Goal: Task Accomplishment & Management: Use online tool/utility

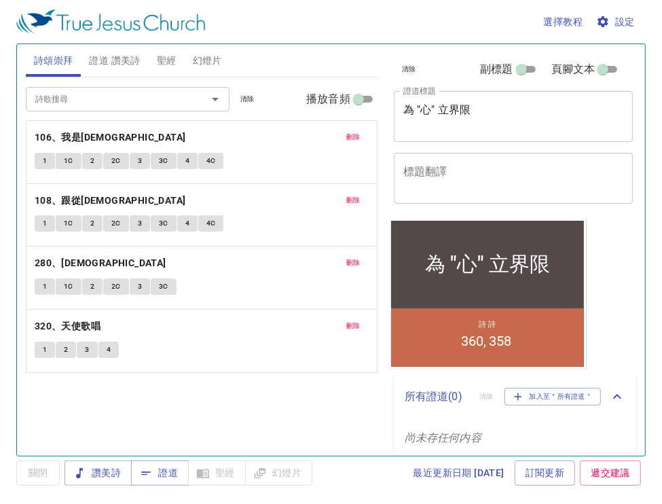
click at [359, 30] on div "選擇教程 設定" at bounding box center [328, 21] width 624 height 43
click at [156, 478] on span "證道" at bounding box center [160, 473] width 36 height 17
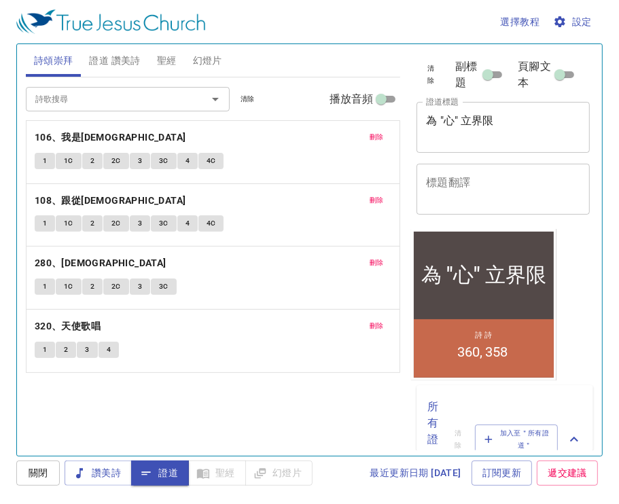
click at [382, 137] on span "刪除" at bounding box center [377, 137] width 14 height 12
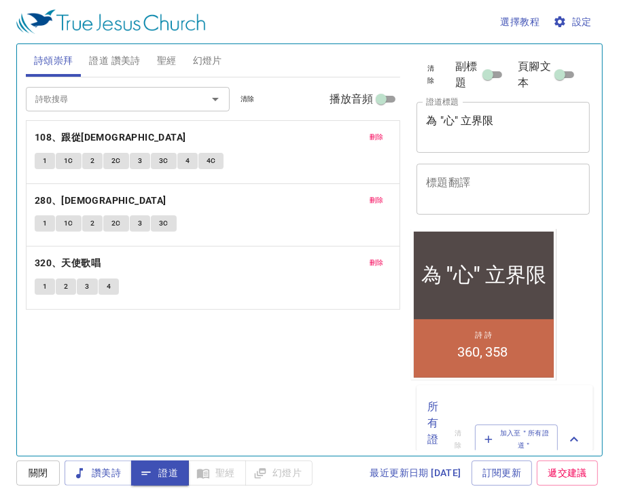
click at [378, 139] on span "刪除" at bounding box center [377, 137] width 14 height 12
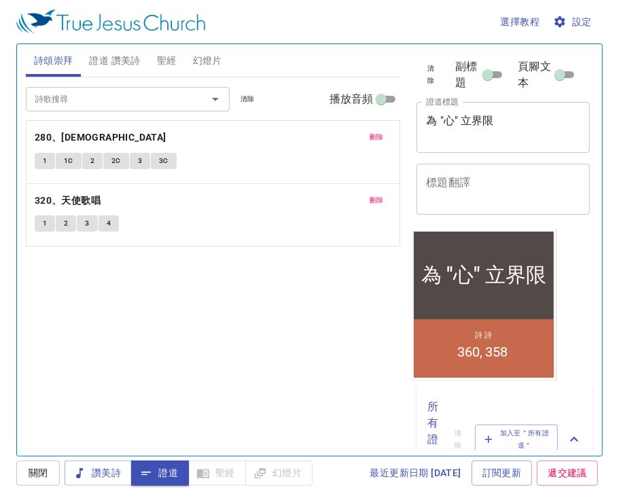
click at [378, 139] on span "刪除" at bounding box center [377, 137] width 14 height 12
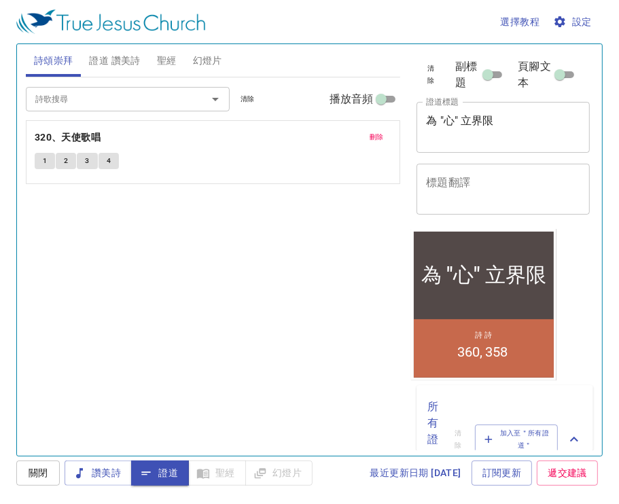
click at [378, 139] on span "刪除" at bounding box center [377, 137] width 14 height 12
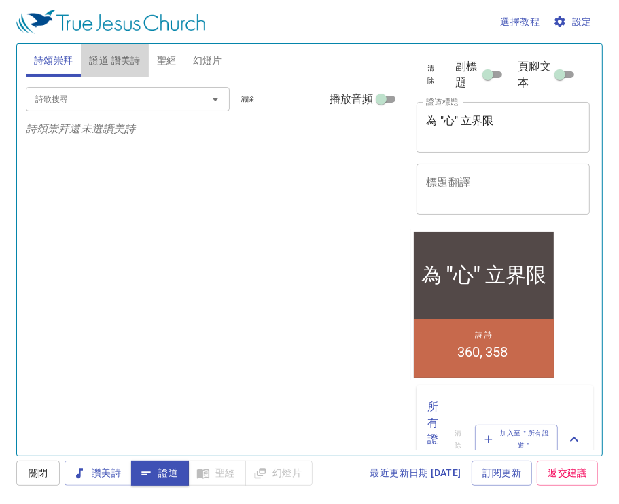
click at [130, 63] on span "證道 讚美詩" at bounding box center [114, 60] width 51 height 17
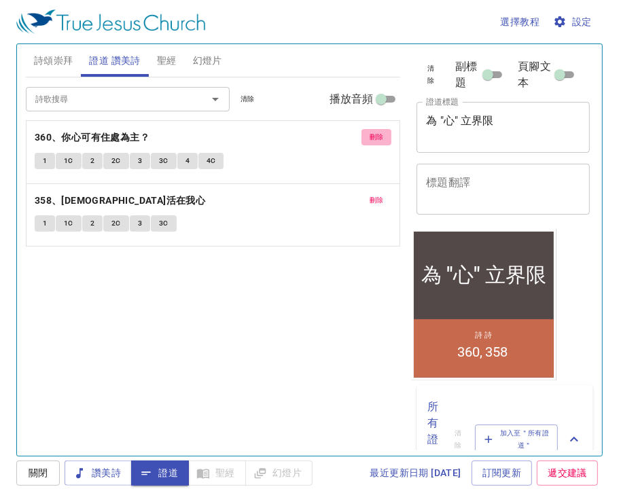
click at [387, 133] on button "刪除" at bounding box center [376, 137] width 31 height 16
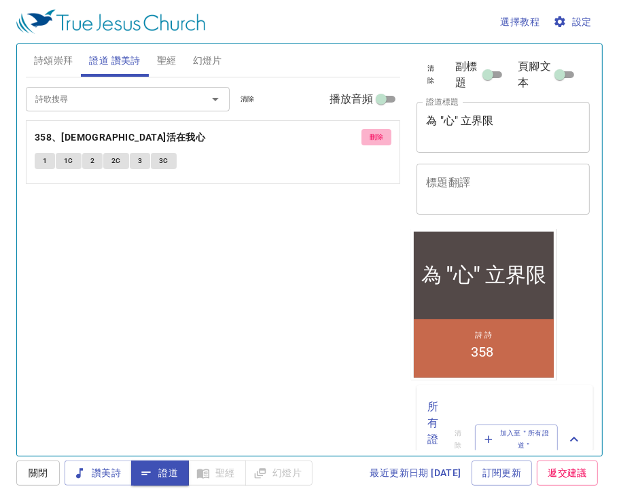
click at [387, 144] on button "刪除" at bounding box center [376, 137] width 31 height 16
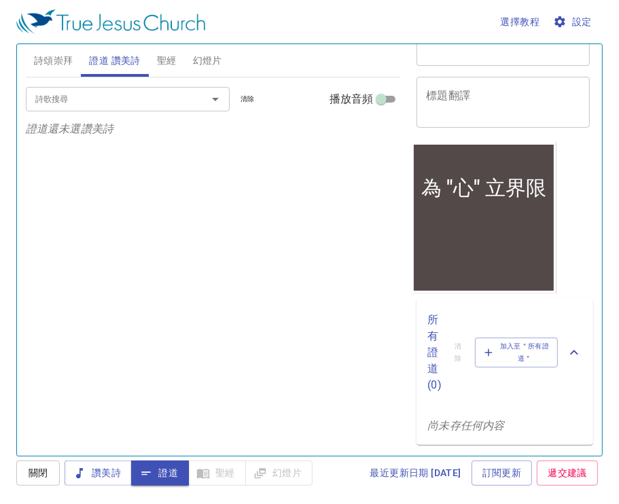
scroll to position [103, 0]
click at [492, 357] on icon "button" at bounding box center [488, 353] width 12 height 12
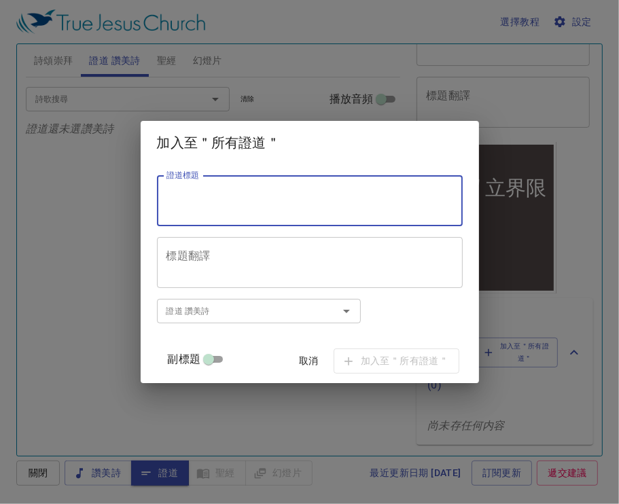
click at [334, 205] on textarea "證道標題" at bounding box center [309, 201] width 287 height 26
paste textarea "為"心"六界限(二)"
type textarea "為"心"六界限(二)"
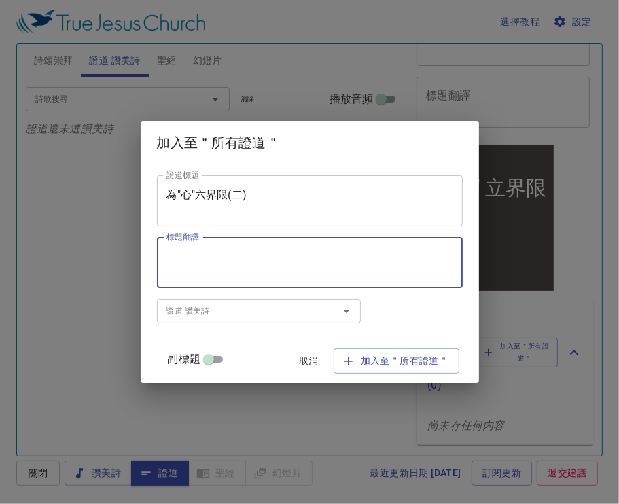
click at [307, 264] on textarea "標題翻譯" at bounding box center [309, 263] width 287 height 26
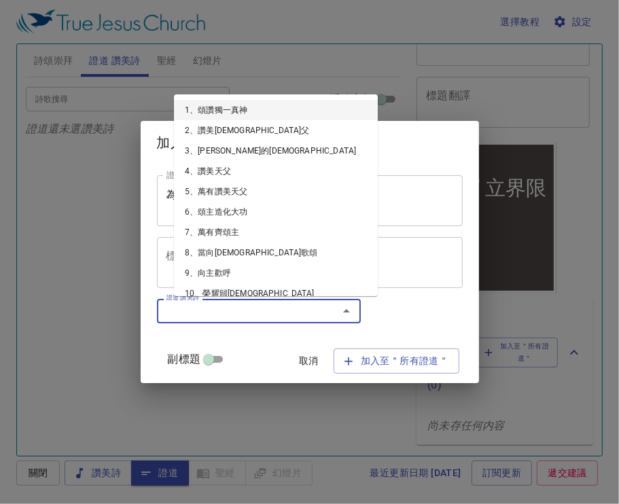
click at [272, 315] on input "證道 讚美詩" at bounding box center [239, 311] width 156 height 16
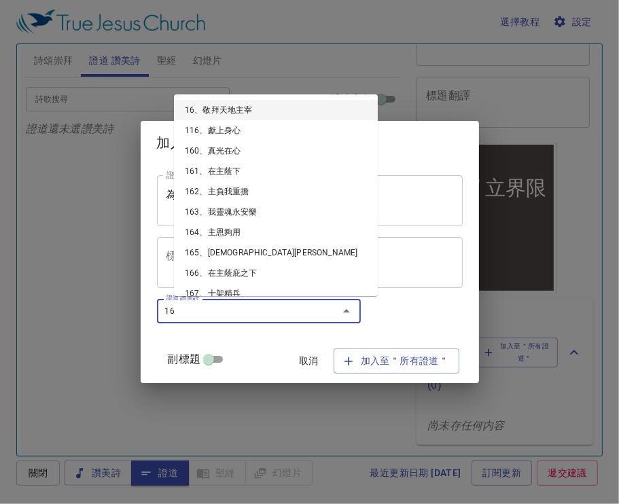
type input "166"
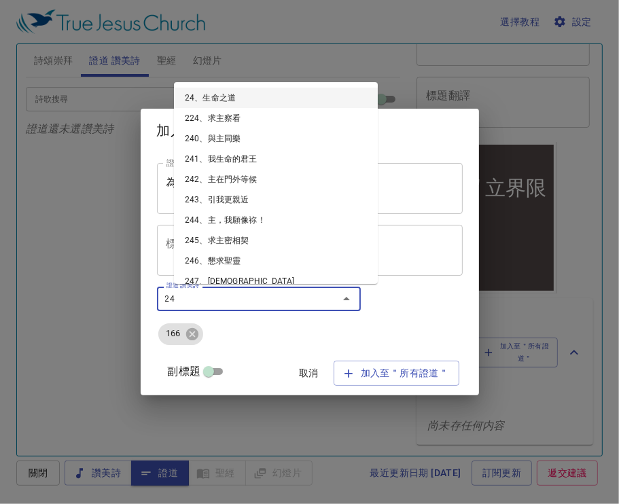
type input "243"
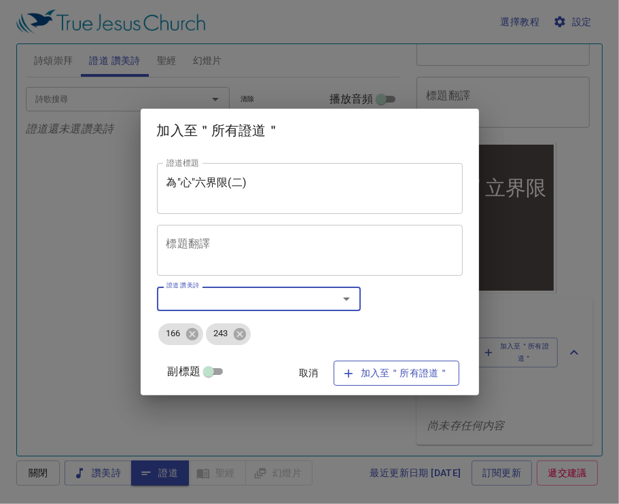
click at [368, 378] on span "加入至＂所有證道＂" at bounding box center [396, 373] width 105 height 17
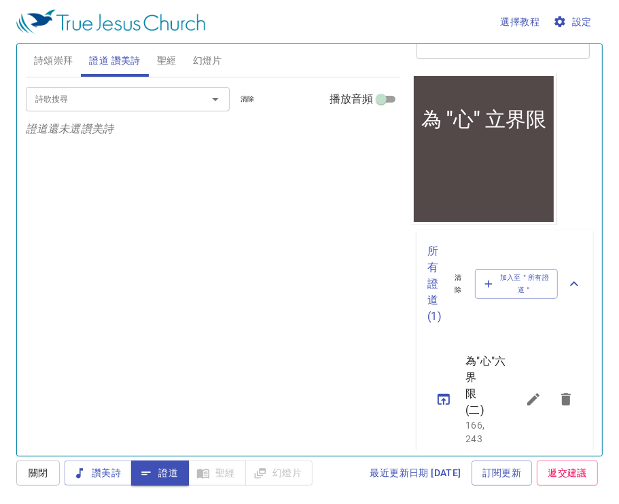
scroll to position [158, 0]
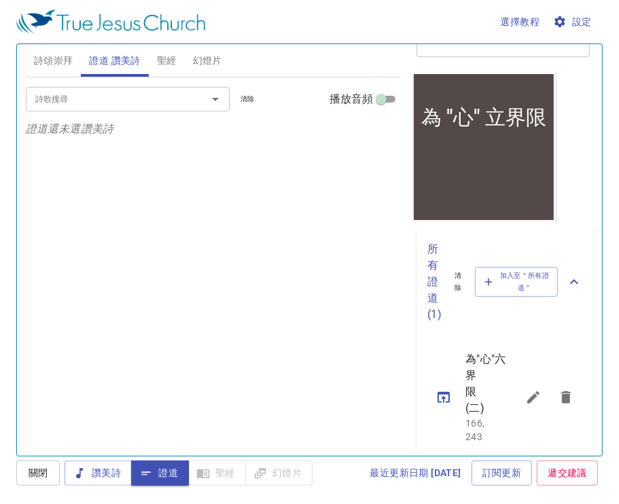
click at [448, 406] on icon "sermon lineup list" at bounding box center [444, 397] width 16 height 16
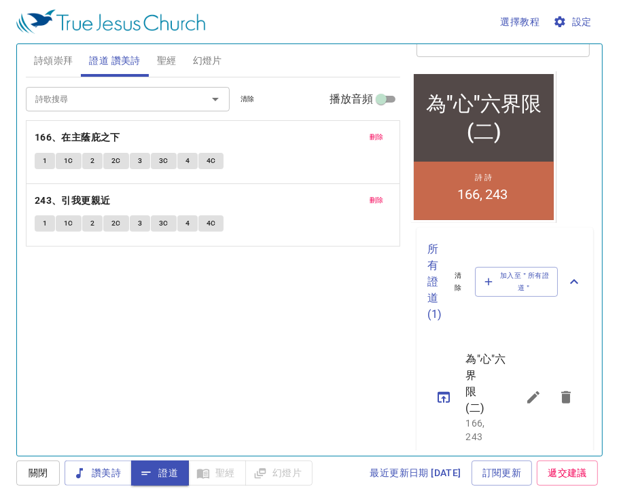
drag, startPoint x: 550, startPoint y: 88, endPoint x: 968, endPoint y: 187, distance: 430.0
click at [550, 88] on div "為"心"六界限(二) 為"心"六界限(二) 詩 詩 166 243" at bounding box center [483, 147] width 145 height 152
click at [381, 283] on div "詩歌搜尋 詩歌搜尋 清除 播放音頻 刪除 166、在主蔭庇之下 1 1C 2 2C 3 3C 4 4C 刪除 243、引我更親近 1 1C 2 2C 3 3C…" at bounding box center [213, 260] width 375 height 367
click at [525, 406] on icon "sermon lineup list" at bounding box center [533, 397] width 16 height 16
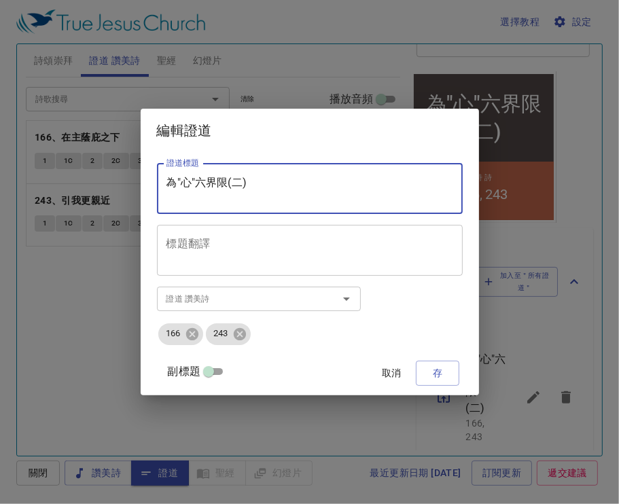
drag, startPoint x: 323, startPoint y: 182, endPoint x: 96, endPoint y: 192, distance: 227.1
click at [96, 192] on div "編輯證道 證道標題 為"心"六界限(二) 證道標題 標題翻譯 標題翻譯 副標題 副標題 副標題翻譯 副標題翻譯 證道 讚美詩 證道 讚美詩 166 243 副…" at bounding box center [309, 252] width 619 height 504
paste textarea "立"
type textarea "為"心"立界限(二)"
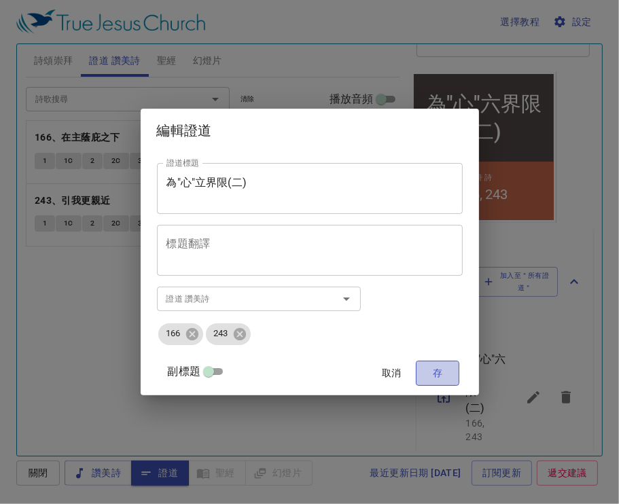
click at [427, 371] on span "存" at bounding box center [438, 373] width 22 height 17
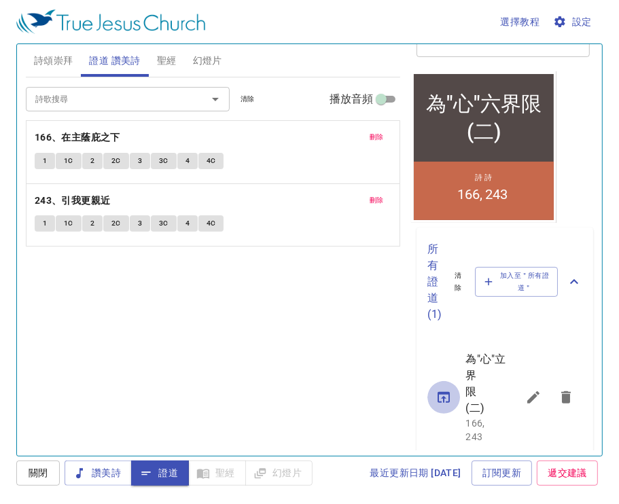
click at [447, 406] on icon "sermon lineup list" at bounding box center [444, 397] width 16 height 16
click at [46, 62] on span "詩頌崇拜" at bounding box center [53, 60] width 39 height 17
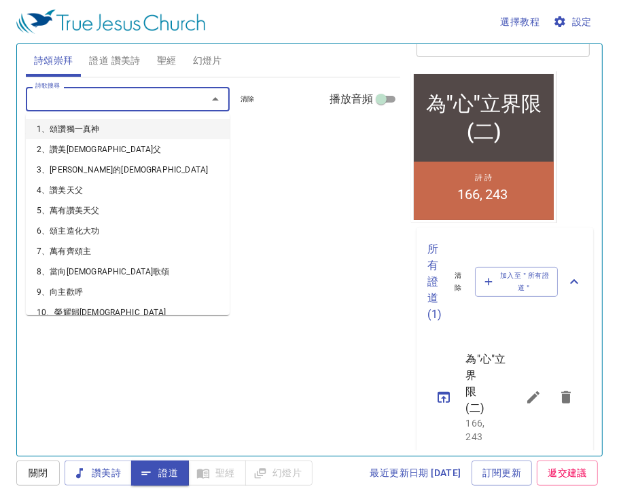
click at [73, 94] on input "詩歌搜尋" at bounding box center [108, 99] width 156 height 16
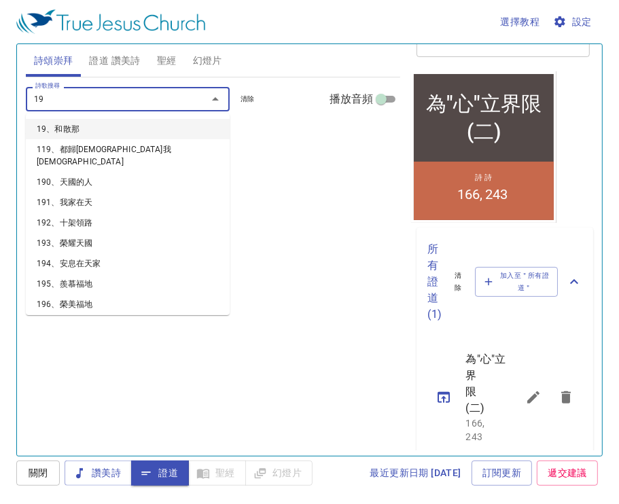
type input "196"
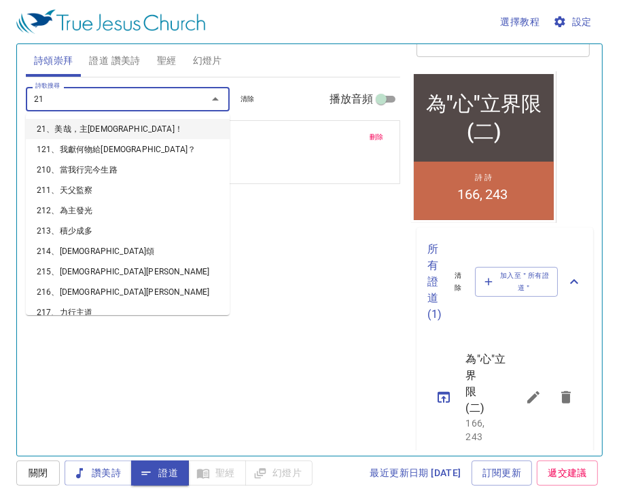
type input "218"
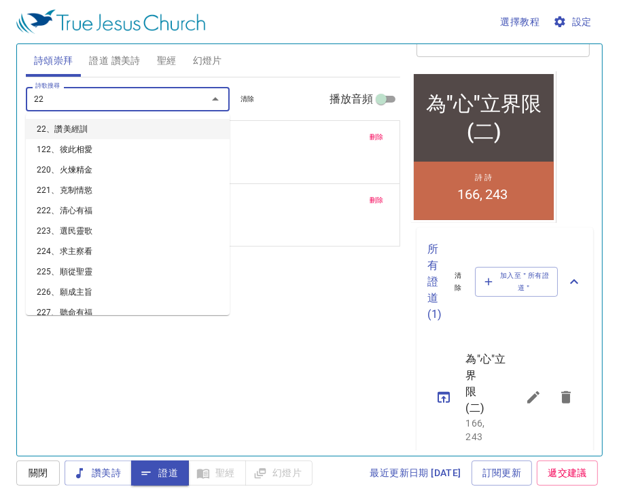
type input "225"
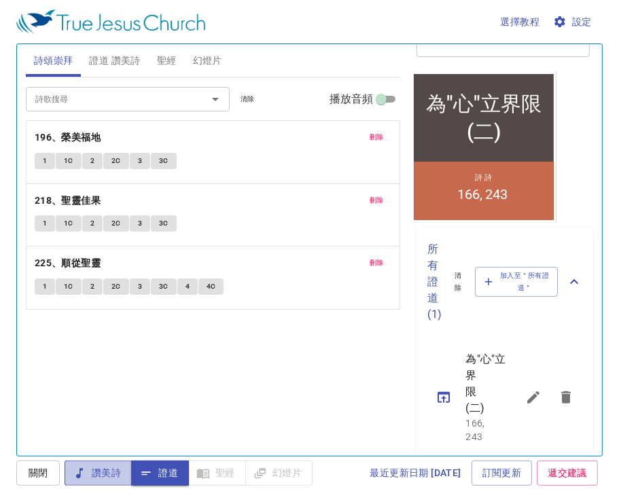
click at [97, 474] on span "讚美詩" at bounding box center [98, 473] width 46 height 17
click at [580, 24] on span "設定" at bounding box center [574, 22] width 36 height 17
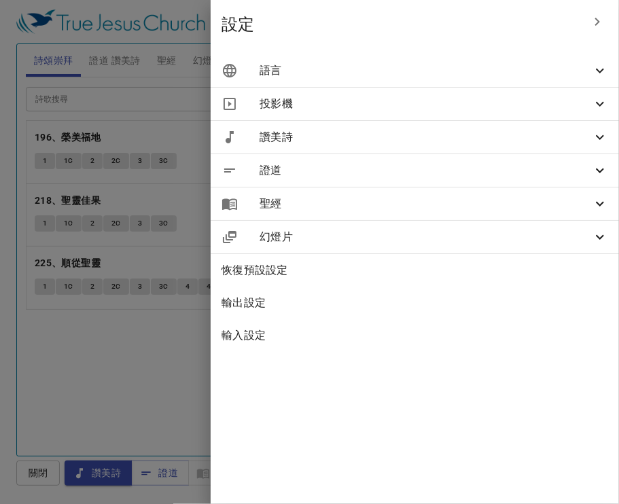
click at [486, 79] on div "語言" at bounding box center [415, 70] width 408 height 33
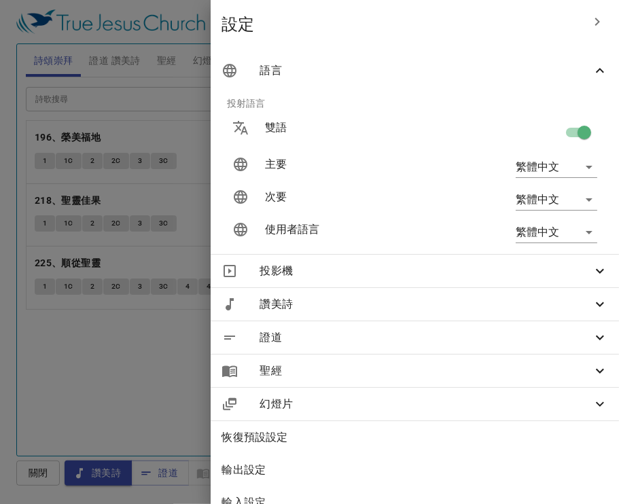
click at [563, 130] on input "checkbox" at bounding box center [584, 135] width 77 height 26
checkbox input "false"
click at [155, 63] on div at bounding box center [309, 252] width 619 height 504
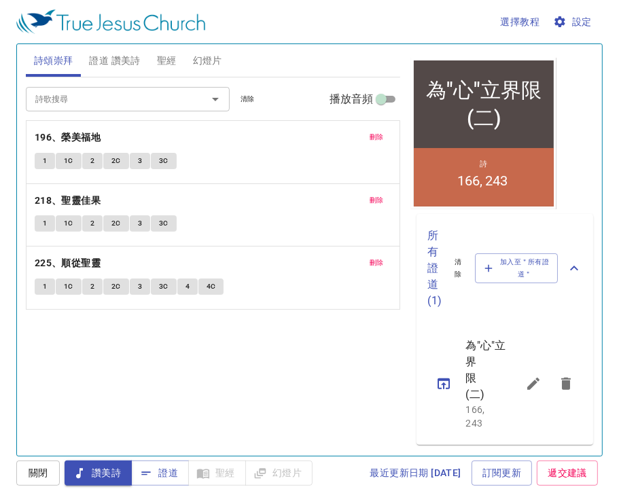
click at [366, 68] on div "詩頌崇拜 證道 讚美詩 聖經 幻燈片" at bounding box center [213, 60] width 375 height 33
click at [209, 385] on div "詩歌搜尋 詩歌搜尋 清除 播放音頻 刪除 196、榮美福地 1 1C 2 2C 3 3C 刪除 218、聖靈佳果 1 1C 2 2C 3 3C 刪除 225、…" at bounding box center [213, 260] width 375 height 367
click at [79, 130] on b "196、榮美福地" at bounding box center [68, 137] width 66 height 17
click at [41, 162] on button "1" at bounding box center [45, 161] width 20 height 16
click at [50, 162] on button "1" at bounding box center [45, 161] width 20 height 16
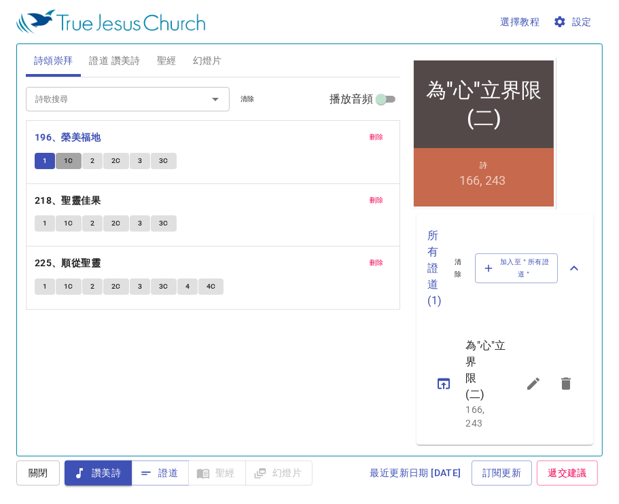
click at [57, 160] on button "1C" at bounding box center [69, 161] width 26 height 16
click at [217, 169] on div "1 1C 2 2C 3 3C" at bounding box center [213, 163] width 357 height 20
click at [152, 204] on p "218、聖靈佳果" at bounding box center [213, 200] width 357 height 17
click at [86, 205] on b "218、聖靈佳果" at bounding box center [68, 200] width 66 height 17
click at [373, 134] on span "刪除" at bounding box center [377, 137] width 14 height 12
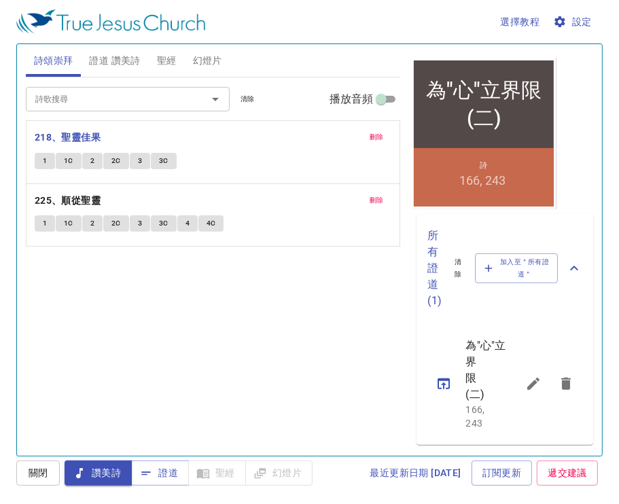
click at [47, 162] on button "1" at bounding box center [45, 161] width 20 height 16
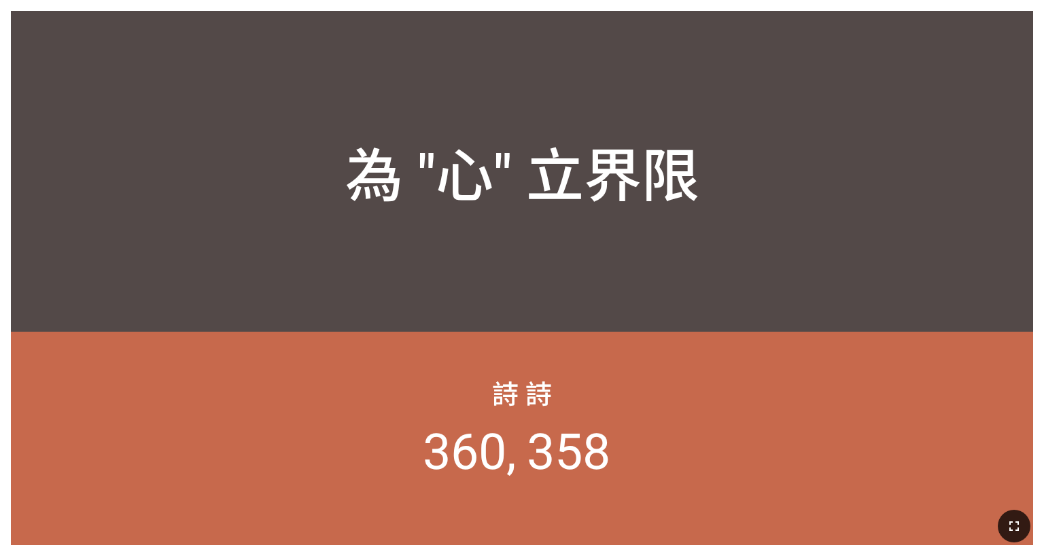
click at [1017, 518] on icon "button" at bounding box center [1014, 526] width 16 height 16
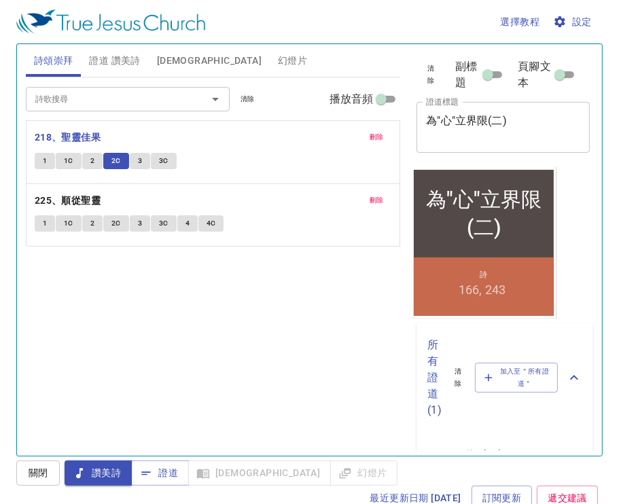
scroll to position [125, 0]
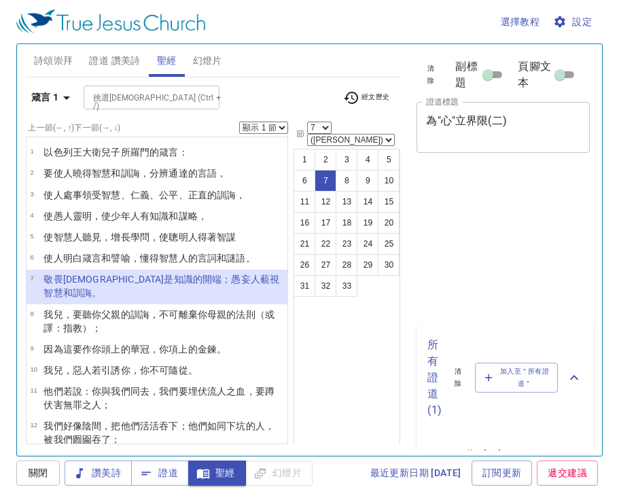
select select "7"
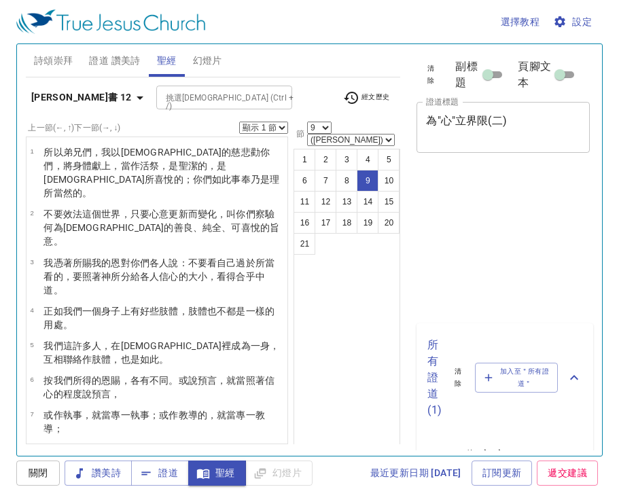
select select "9"
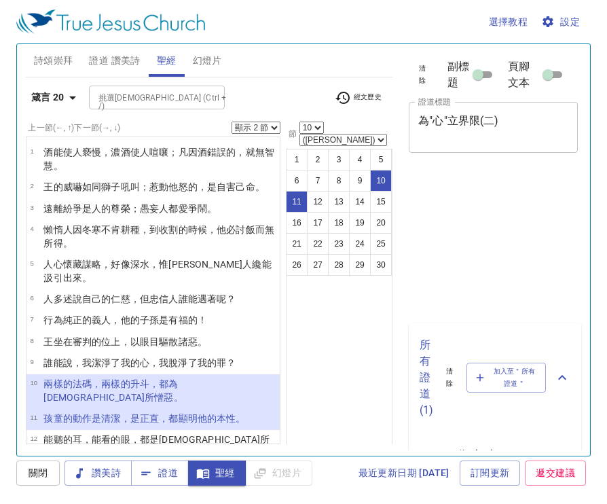
select select "2"
select select "10"
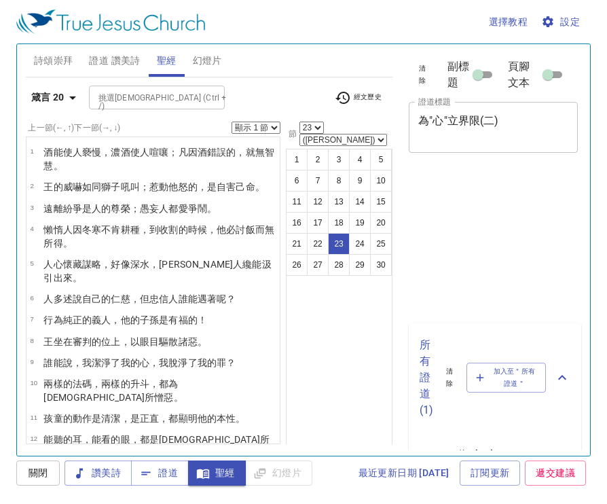
select select "23"
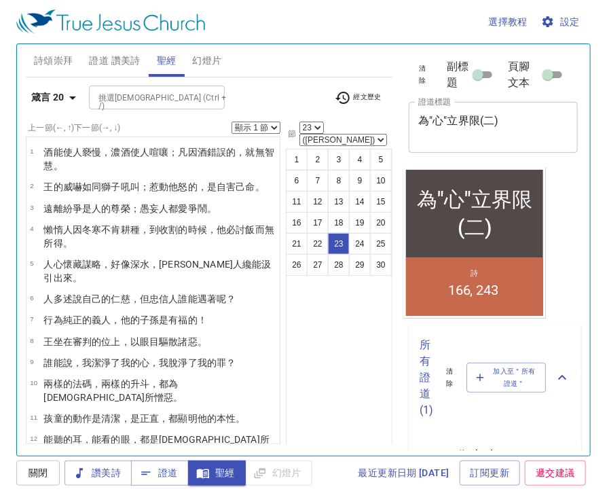
scroll to position [125, 0]
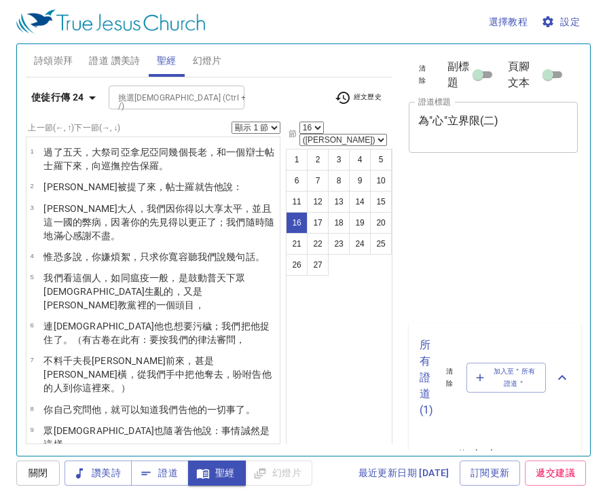
select select "16"
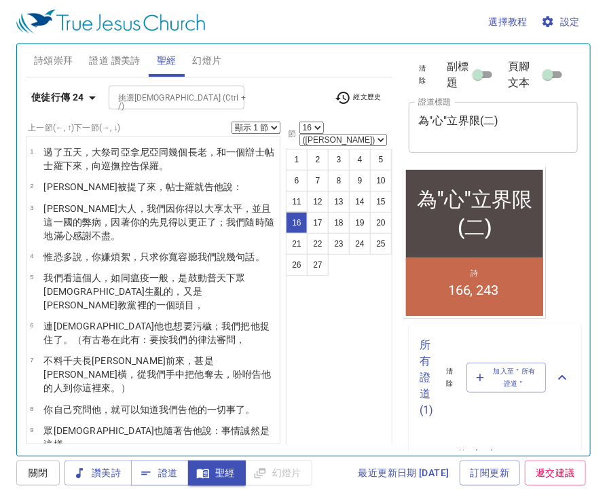
scroll to position [125, 0]
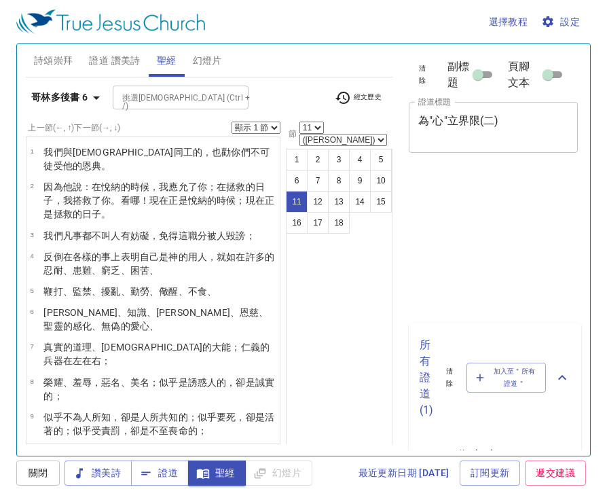
select select "11"
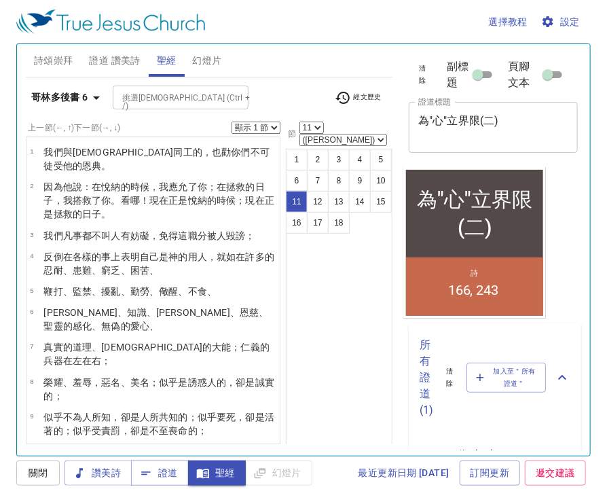
scroll to position [125, 0]
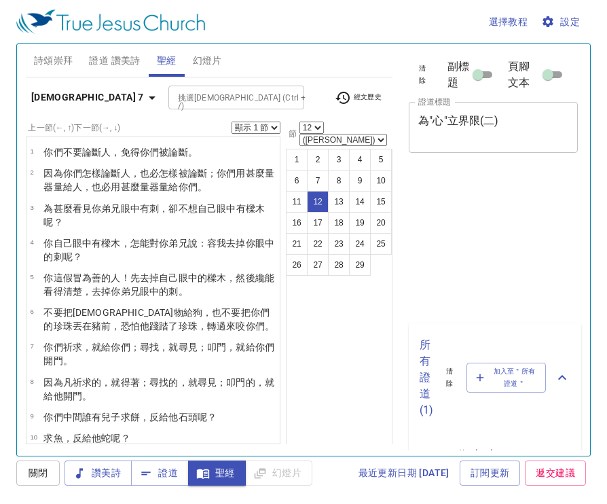
select select "12"
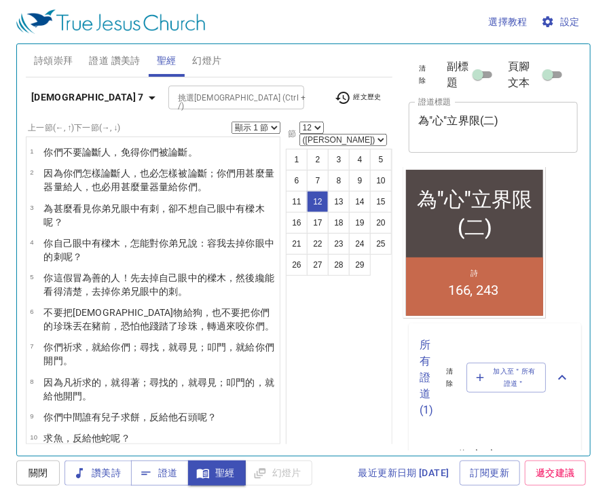
scroll to position [125, 0]
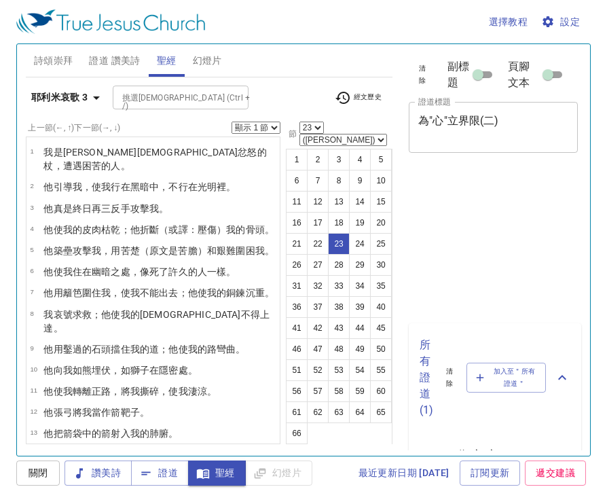
select select "23"
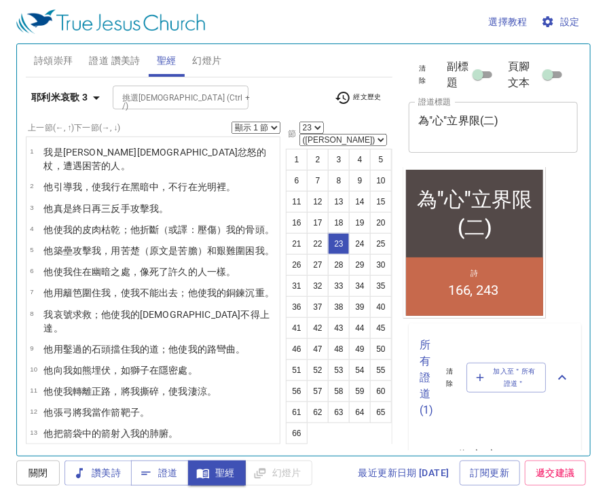
scroll to position [125, 0]
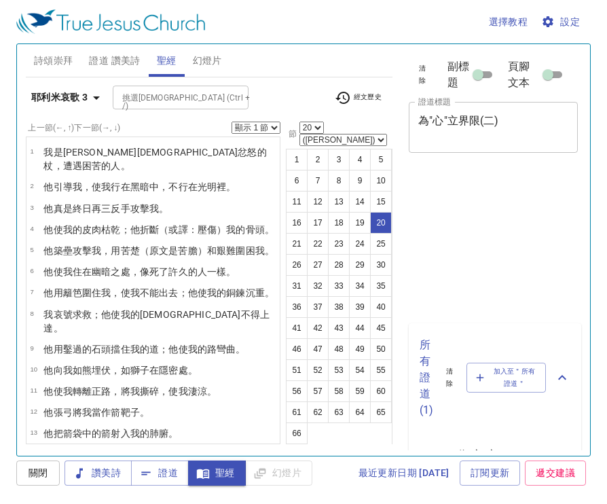
select select "20"
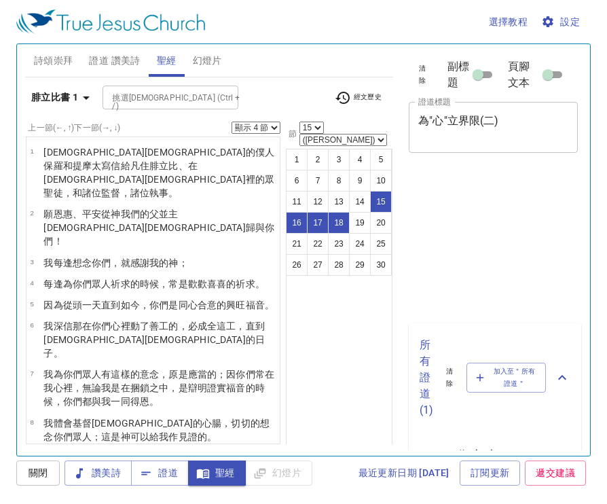
select select "4"
select select "15"
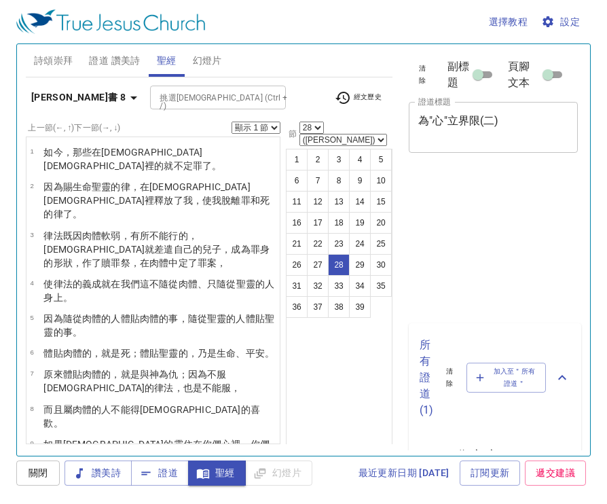
select select "28"
